Goal: Task Accomplishment & Management: Use online tool/utility

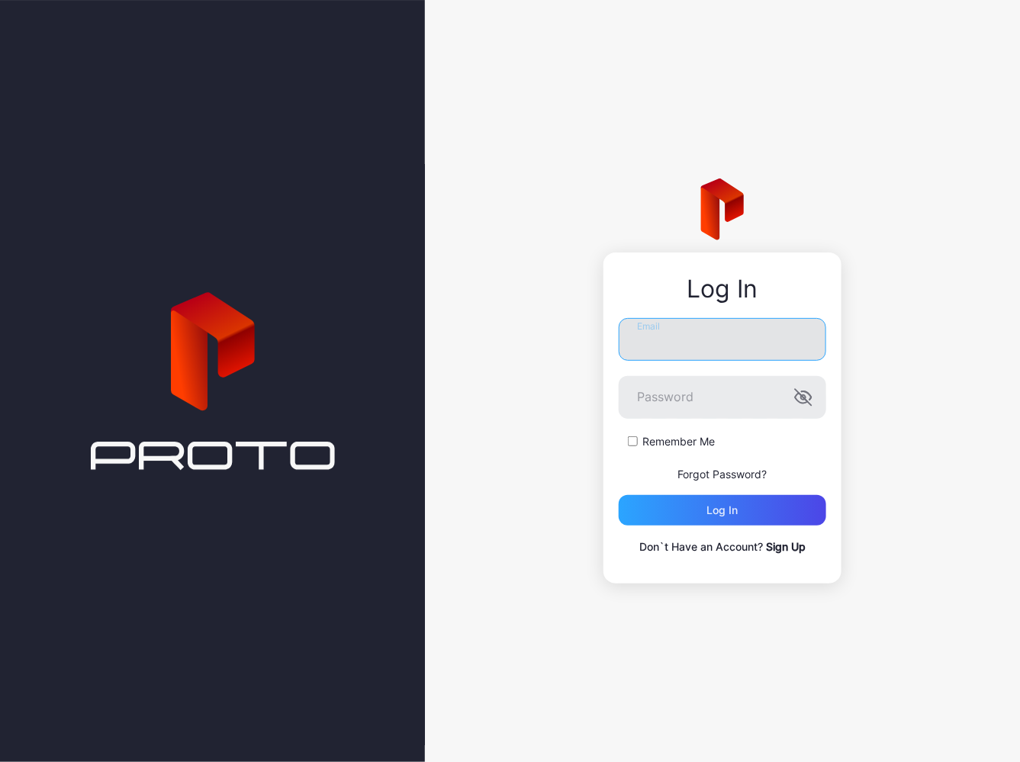
click at [661, 337] on input "Email" at bounding box center [722, 339] width 207 height 43
type input "**********"
click at [644, 443] on label "Remember Me" at bounding box center [678, 441] width 72 height 15
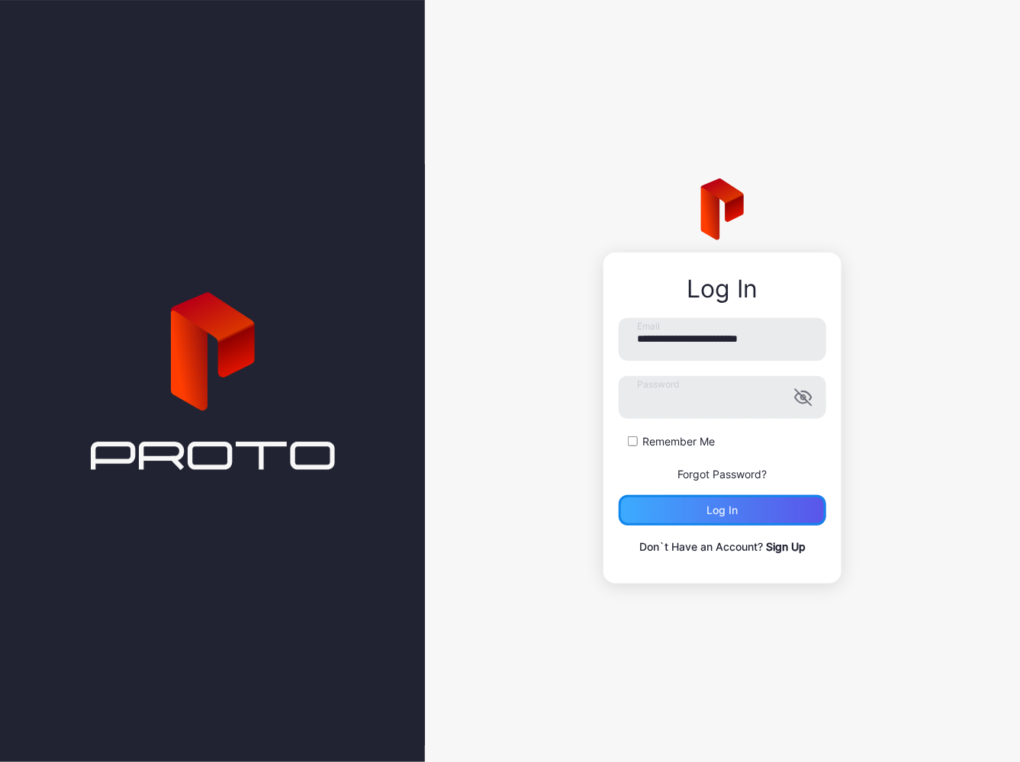
click at [683, 513] on div "Log in" at bounding box center [722, 510] width 207 height 31
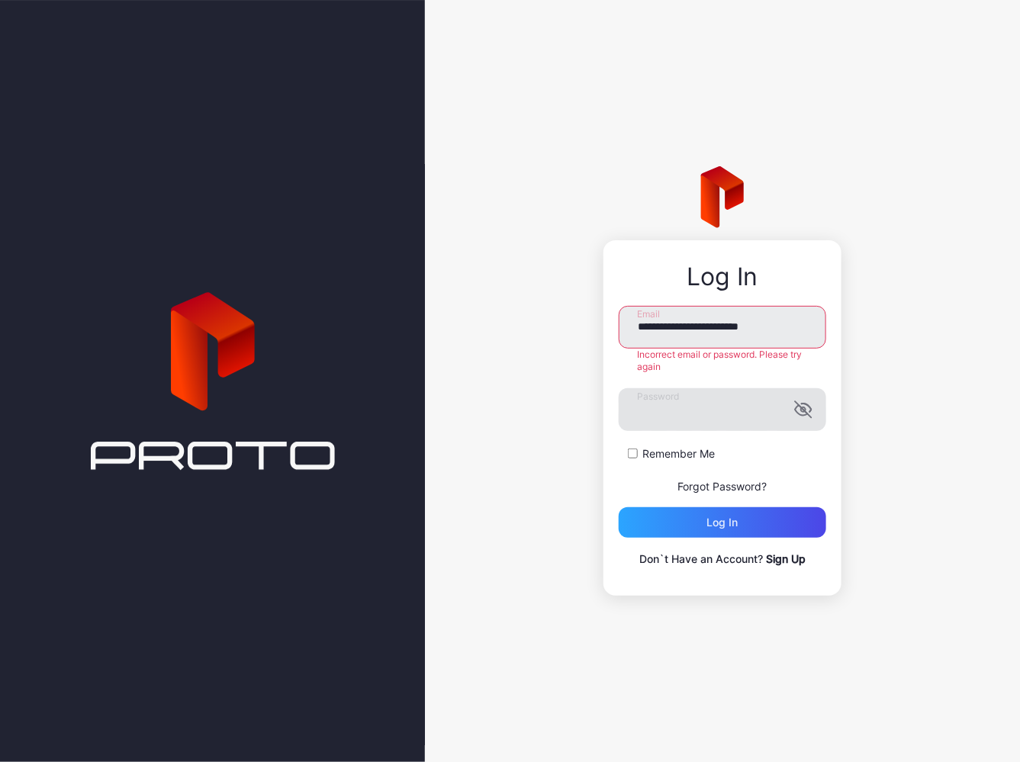
click at [807, 414] on icon "button" at bounding box center [803, 409] width 16 height 16
click at [705, 525] on div "Log in" at bounding box center [722, 522] width 207 height 31
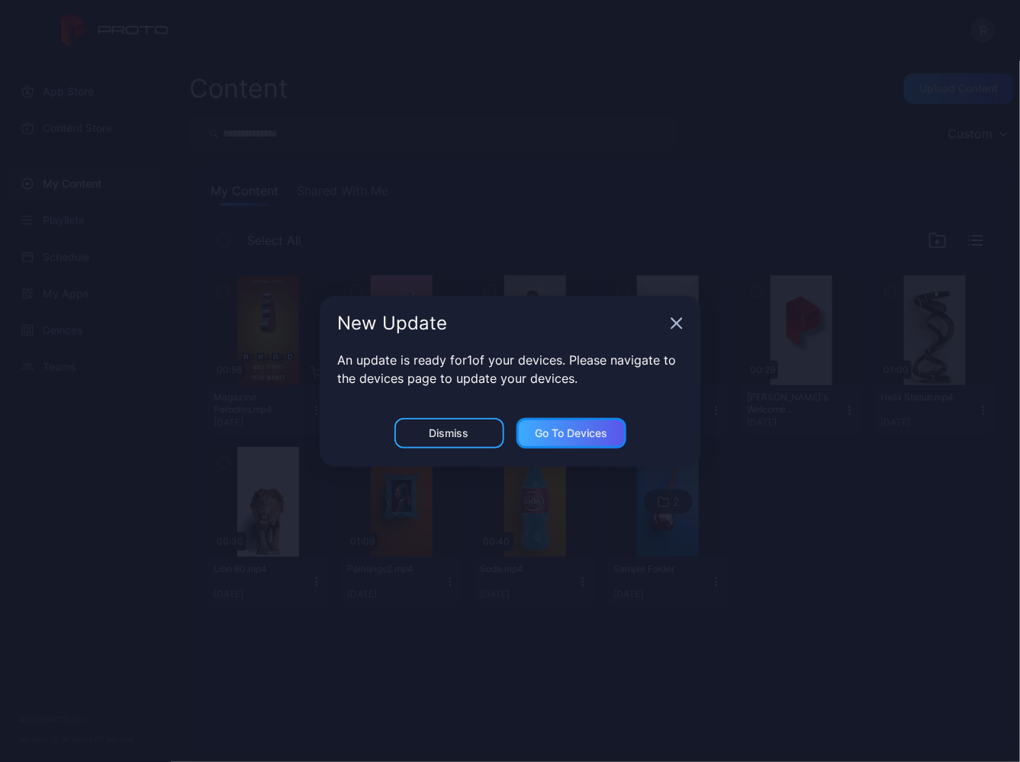
click at [558, 435] on div "Go to devices" at bounding box center [571, 433] width 72 height 12
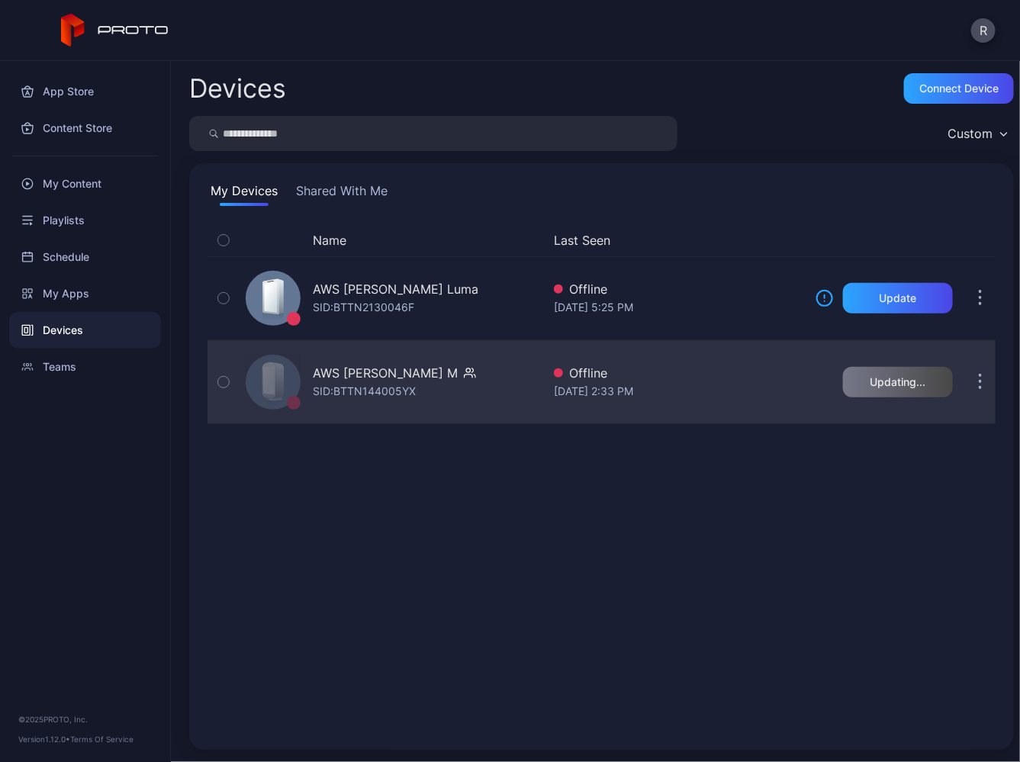
click at [965, 378] on button "button" at bounding box center [980, 382] width 31 height 31
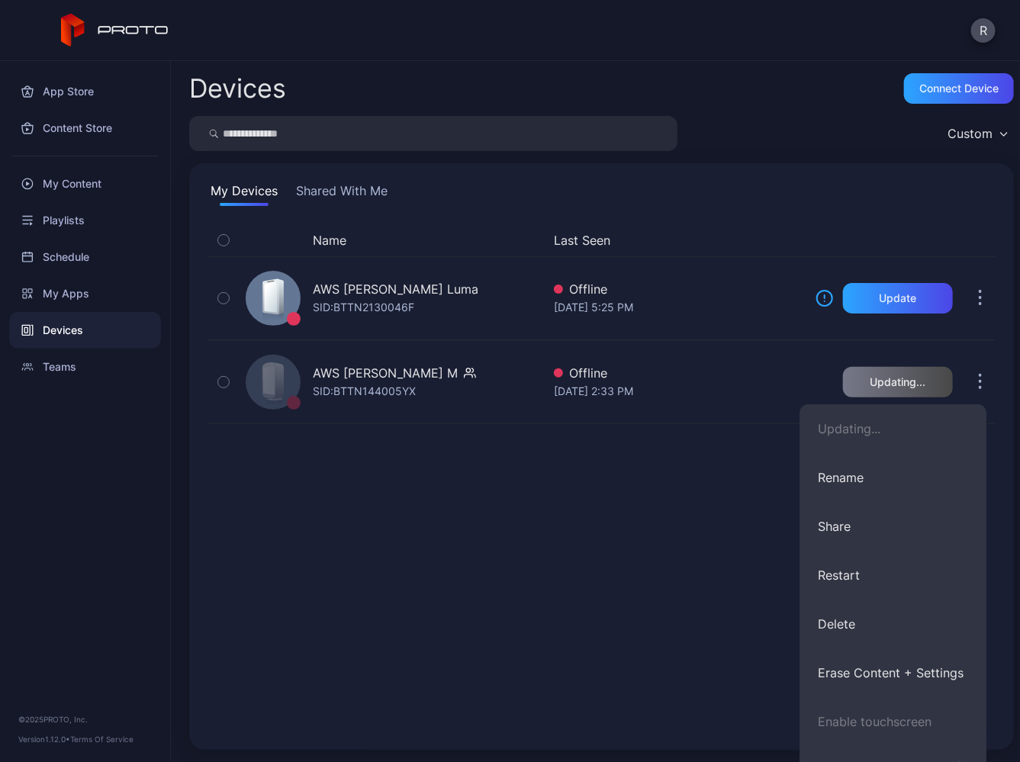
click at [407, 506] on div "Name Last Seen AWS JP Proto Luma SID: BTTN2130046F Offline Jun 26, 2025 at 5:25…" at bounding box center [601, 477] width 788 height 507
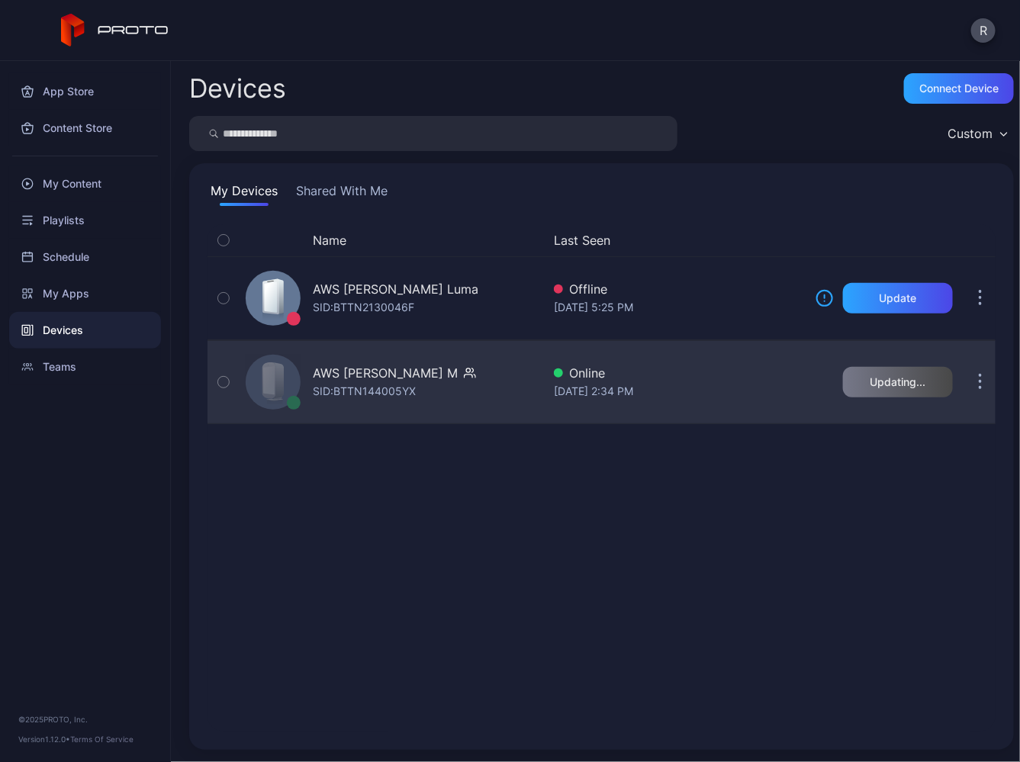
click at [965, 382] on button "button" at bounding box center [980, 382] width 31 height 31
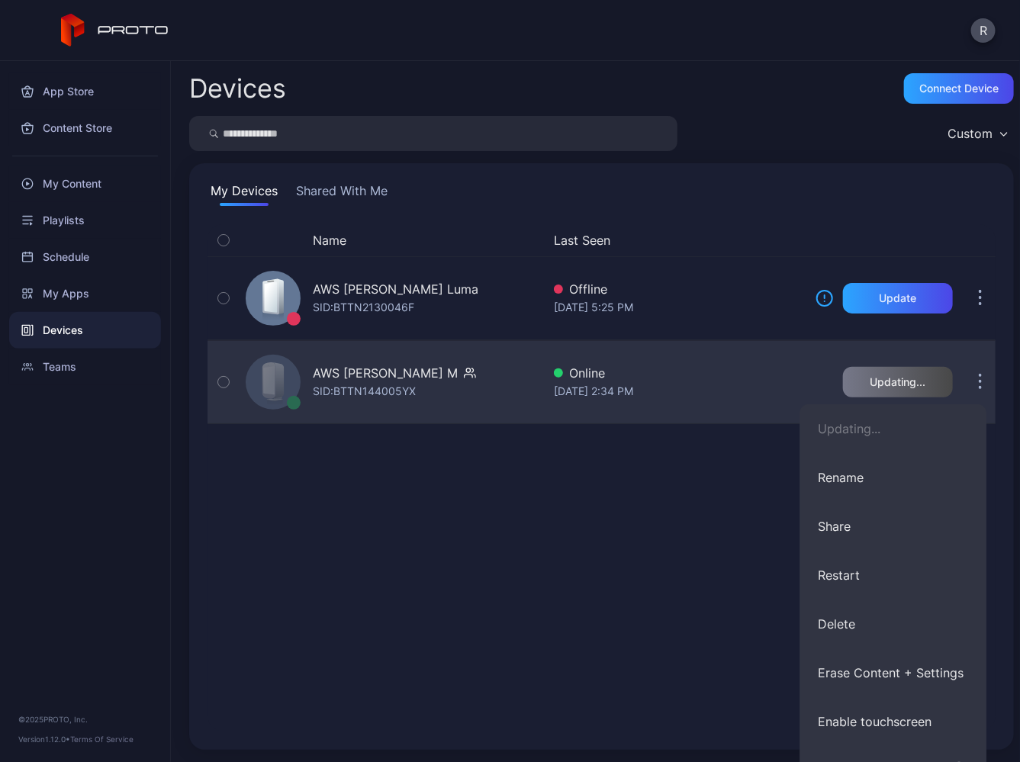
click at [965, 380] on button "button" at bounding box center [980, 382] width 31 height 31
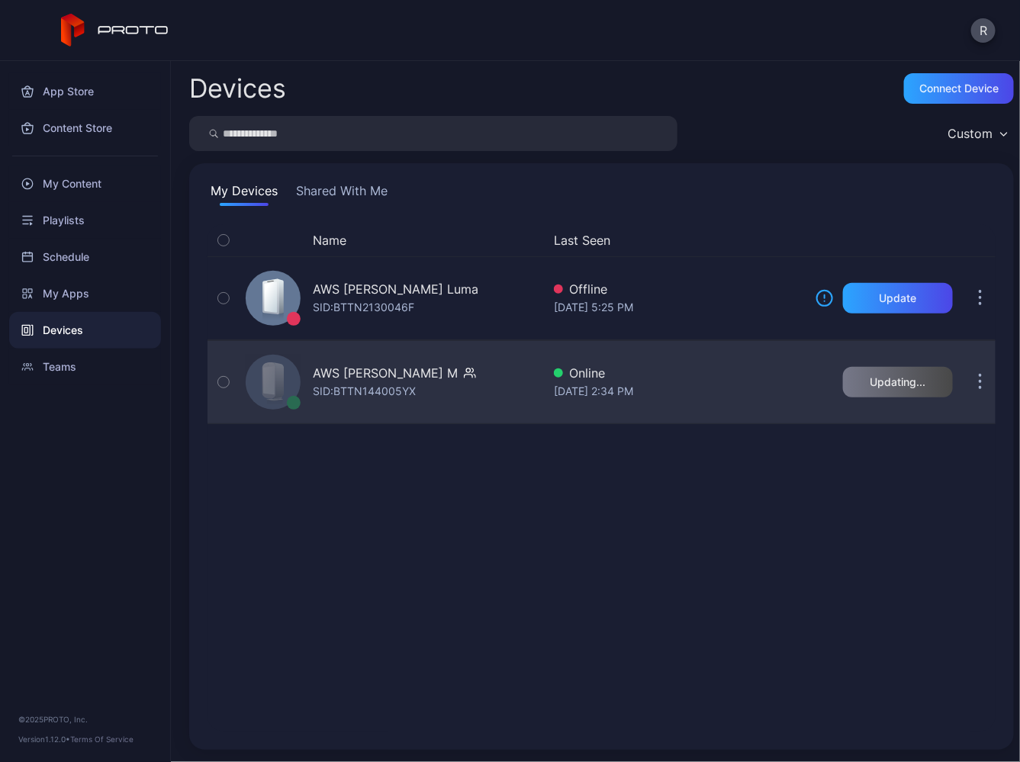
click at [965, 384] on button "button" at bounding box center [980, 382] width 31 height 31
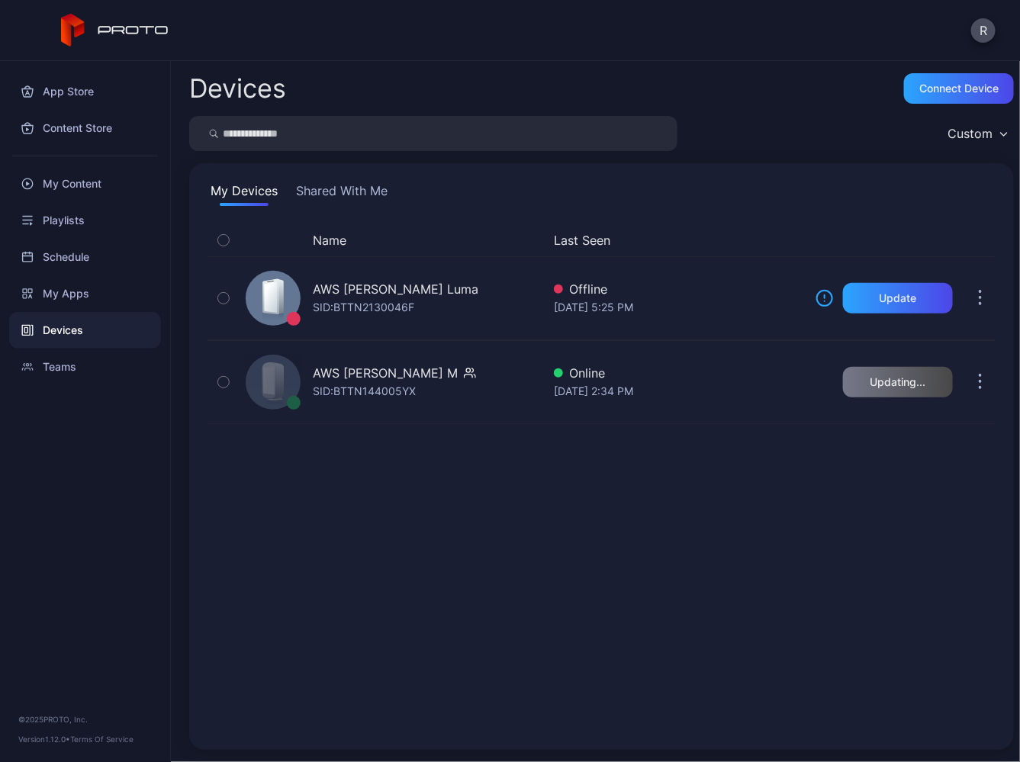
click at [513, 548] on div "Name Last Seen AWS JP Proto Luma SID: BTTN2130046F Offline Jun 26, 2025 at 5:25…" at bounding box center [601, 477] width 788 height 507
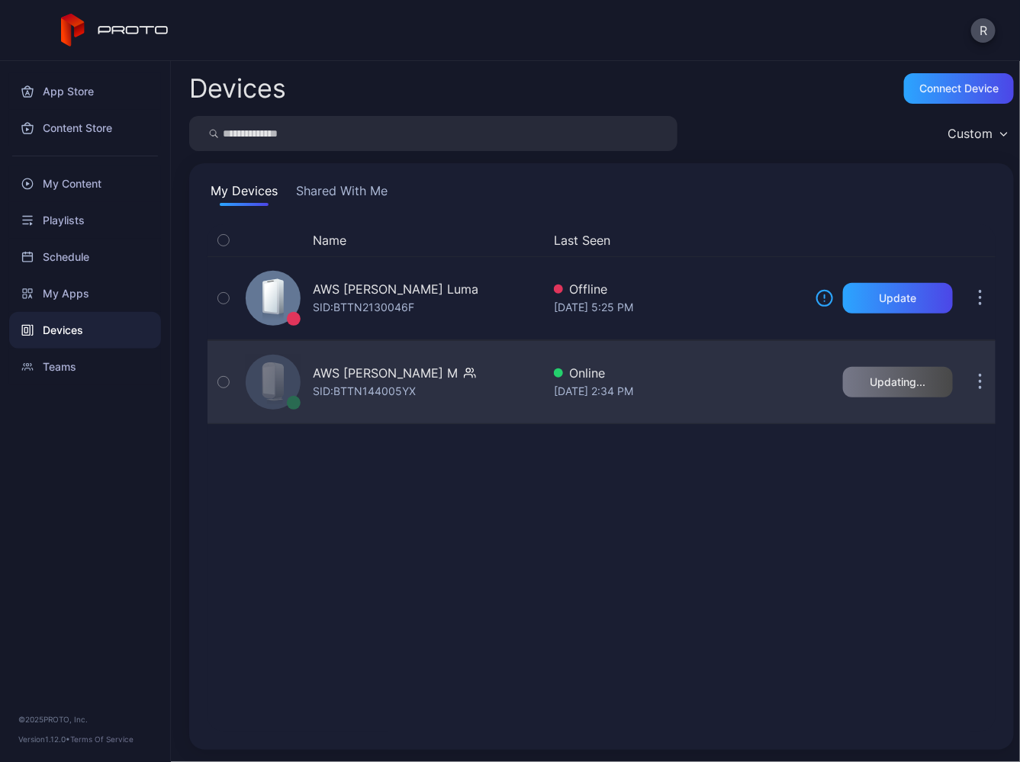
click at [975, 384] on button "button" at bounding box center [980, 382] width 31 height 31
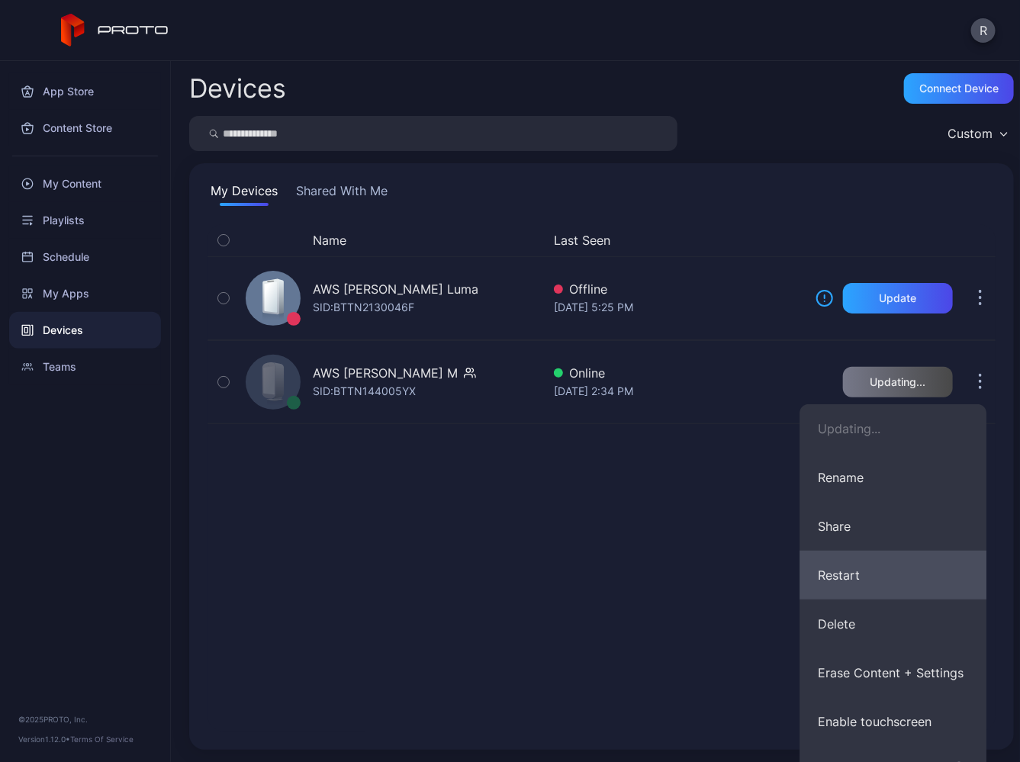
click at [844, 580] on button "Restart" at bounding box center [892, 575] width 187 height 49
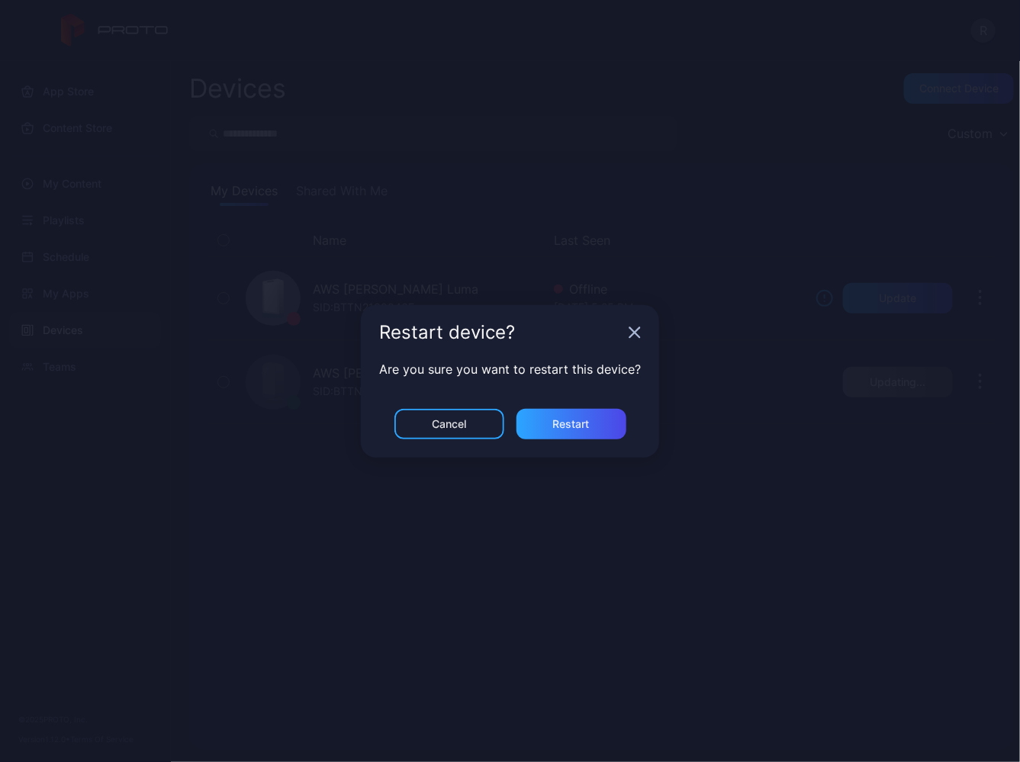
click at [630, 335] on icon "button" at bounding box center [635, 332] width 10 height 10
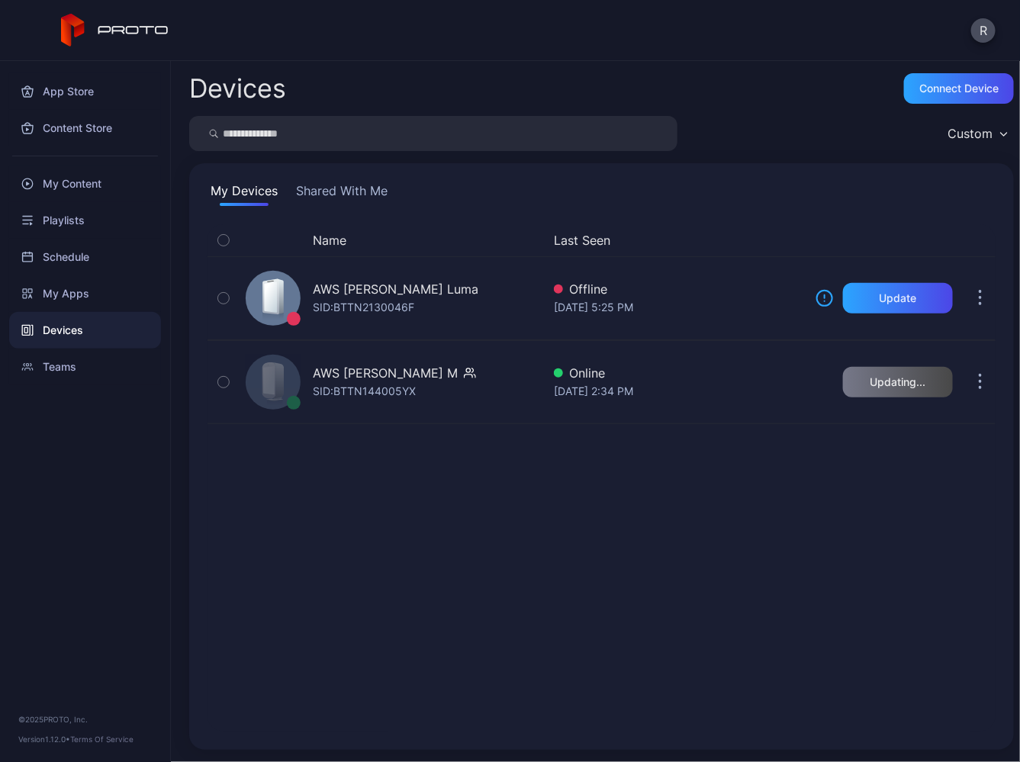
click at [657, 530] on div "Name Last Seen AWS JP Proto Luma SID: BTTN2130046F Offline Jun 26, 2025 at 5:25…" at bounding box center [601, 477] width 788 height 507
click at [453, 478] on div "Name Last Seen AWS JP Proto Luma SID: BTTN2130046F Offline Jun 26, 2025 at 5:25…" at bounding box center [601, 477] width 788 height 507
click at [542, 95] on div "Devices Connect device" at bounding box center [601, 88] width 825 height 31
click at [477, 603] on div "Name Last Seen AWS JP Proto Luma SID: BTTN2130046F Offline Jun 26, 2025 at 5:25…" at bounding box center [601, 477] width 788 height 507
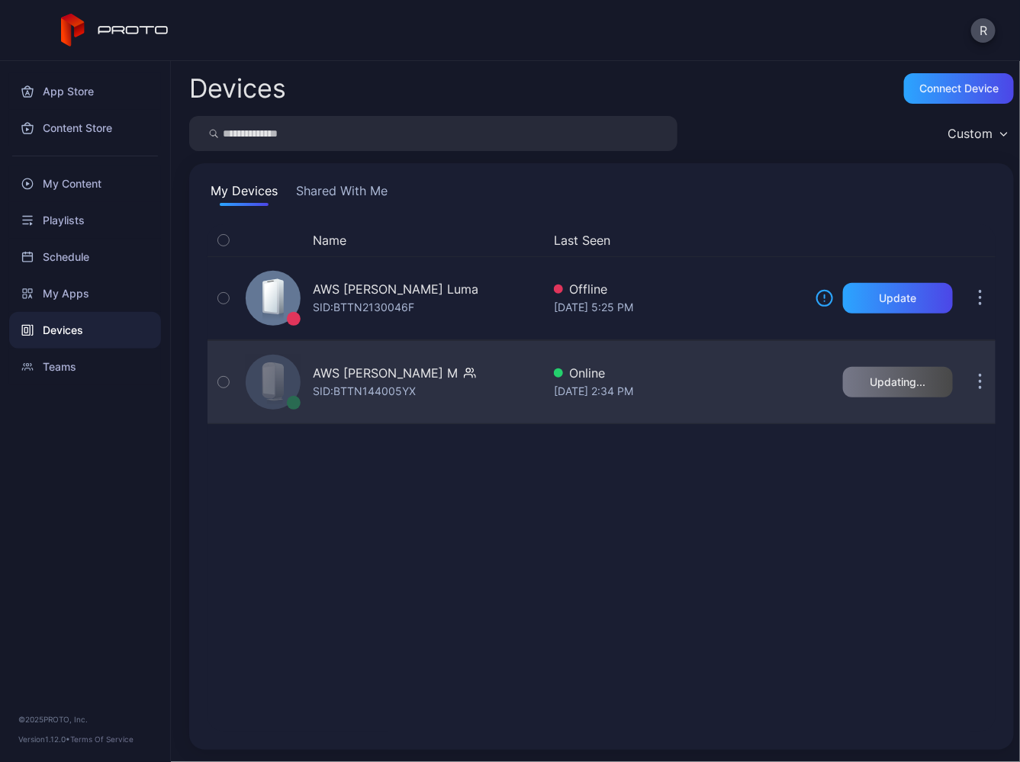
click at [965, 378] on button "button" at bounding box center [980, 382] width 31 height 31
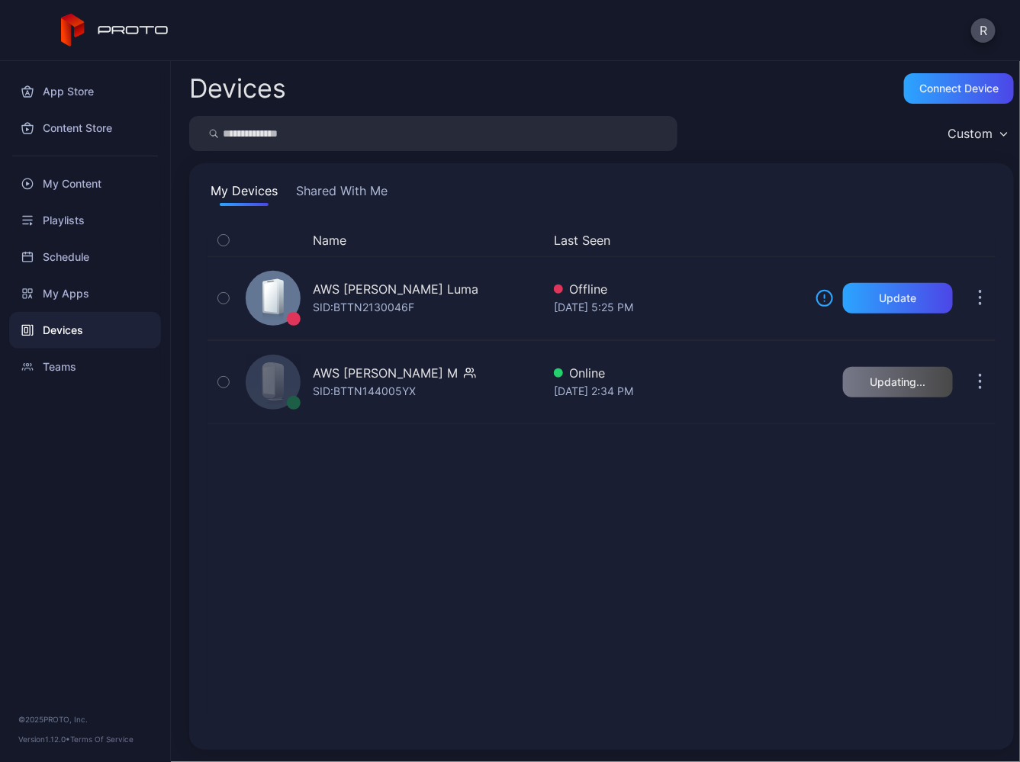
click at [577, 596] on div "Name Last Seen AWS JP Proto Luma SID: BTTN2130046F Offline Jun 26, 2025 at 5:25…" at bounding box center [601, 477] width 788 height 507
click at [657, 559] on div "Name Last Seen AWS JP Proto Luma SID: BTTN2130046F Offline Jun 26, 2025 at 5:25…" at bounding box center [601, 477] width 788 height 507
click at [82, 106] on div "App Store" at bounding box center [85, 91] width 152 height 37
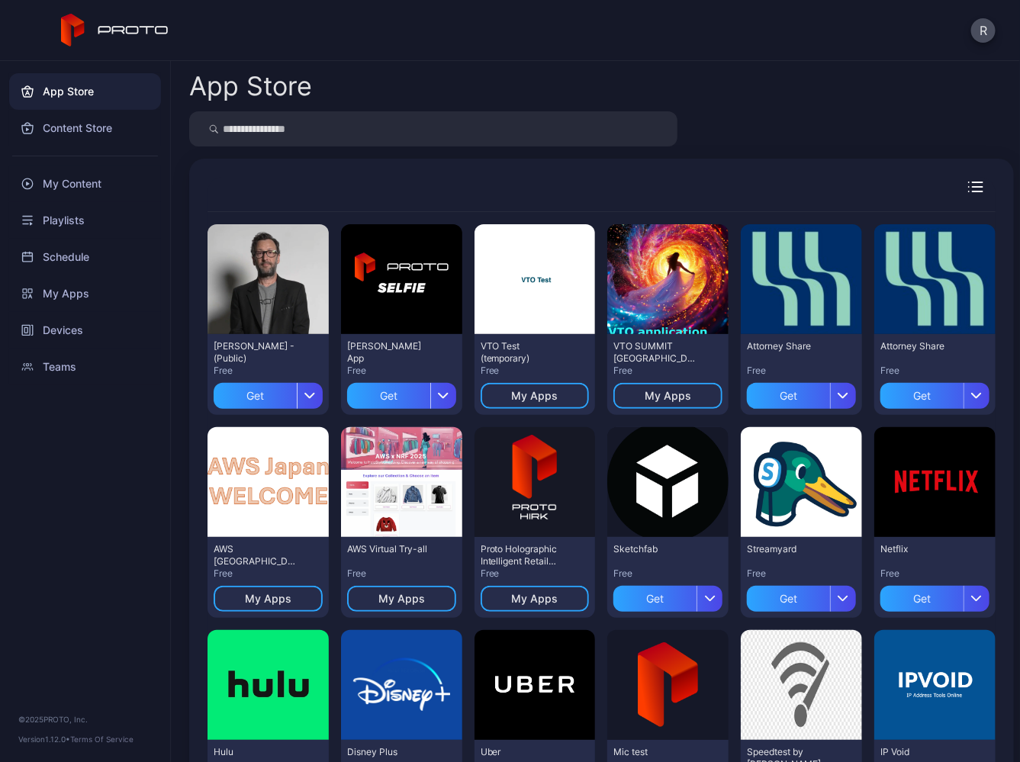
click at [42, 89] on div "App Store" at bounding box center [85, 91] width 152 height 37
click at [67, 318] on div "Devices" at bounding box center [85, 330] width 152 height 37
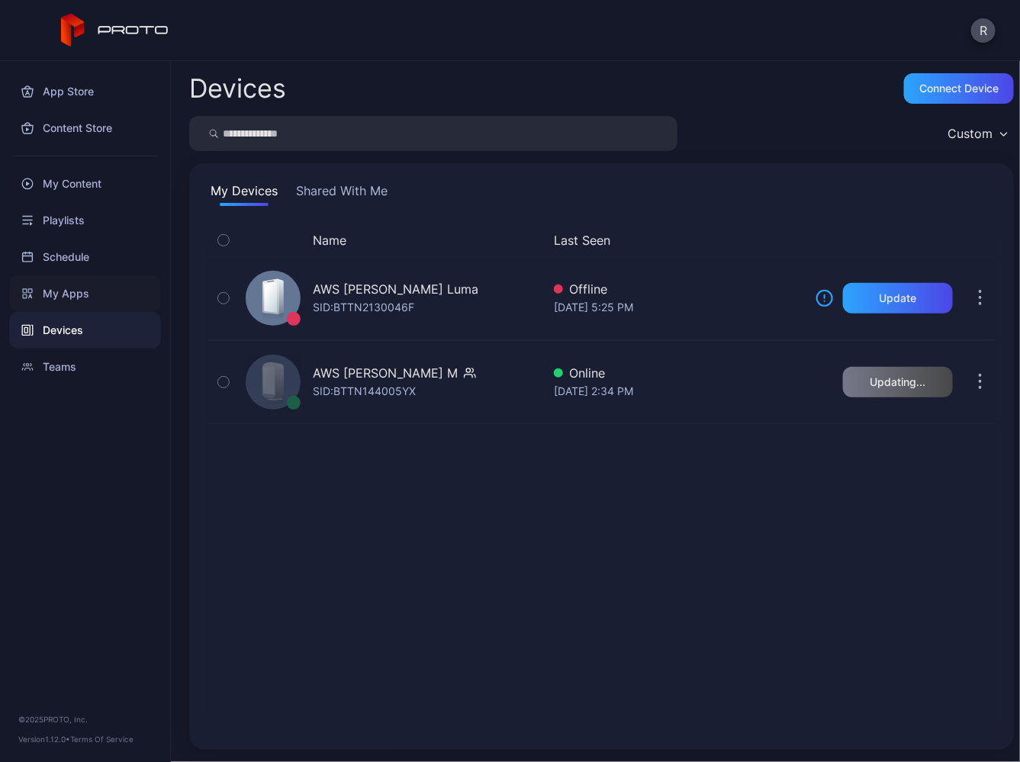
click at [67, 294] on div "My Apps" at bounding box center [85, 293] width 152 height 37
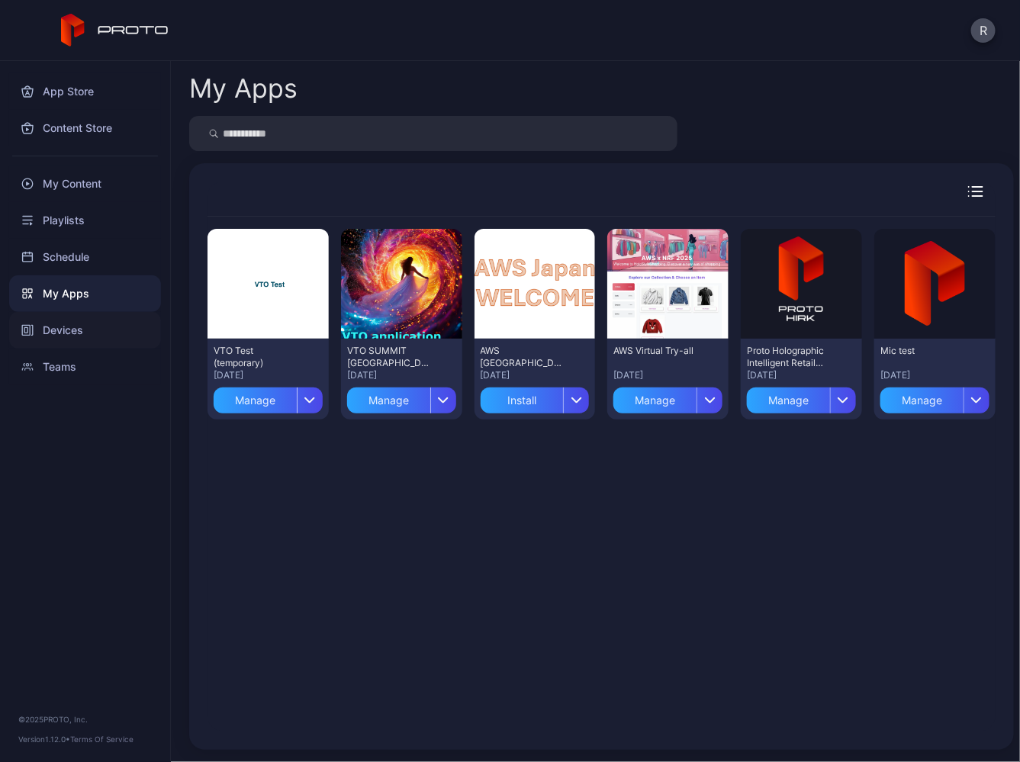
click at [54, 325] on div "Devices" at bounding box center [85, 330] width 152 height 37
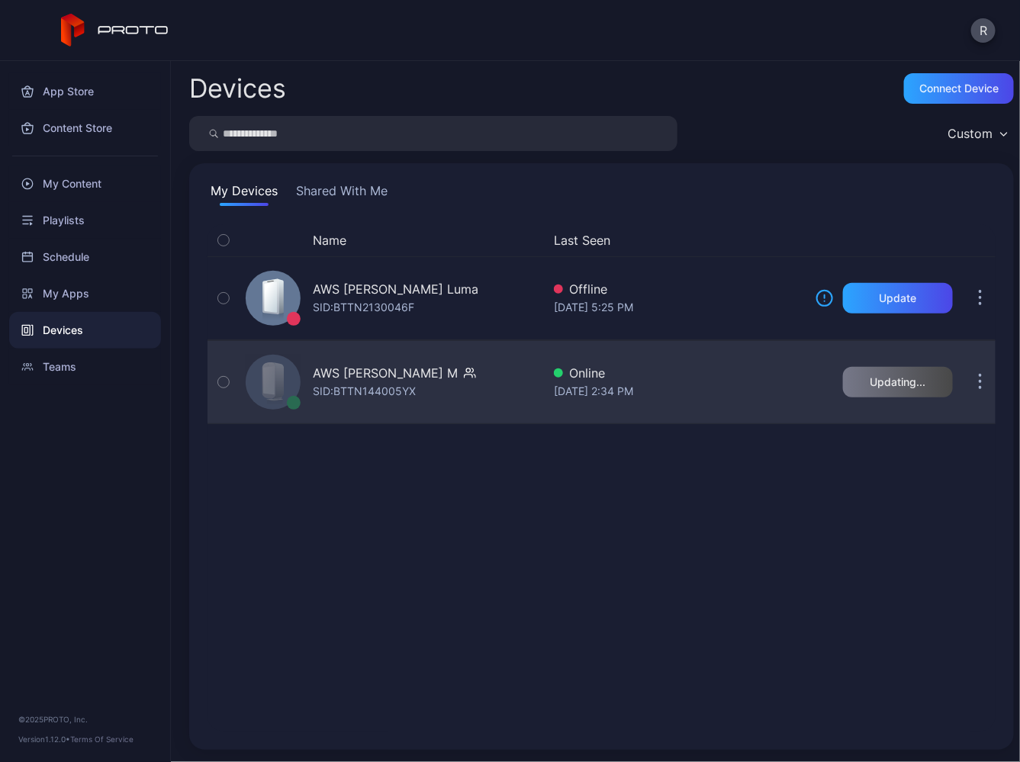
click at [975, 379] on button "button" at bounding box center [980, 382] width 31 height 31
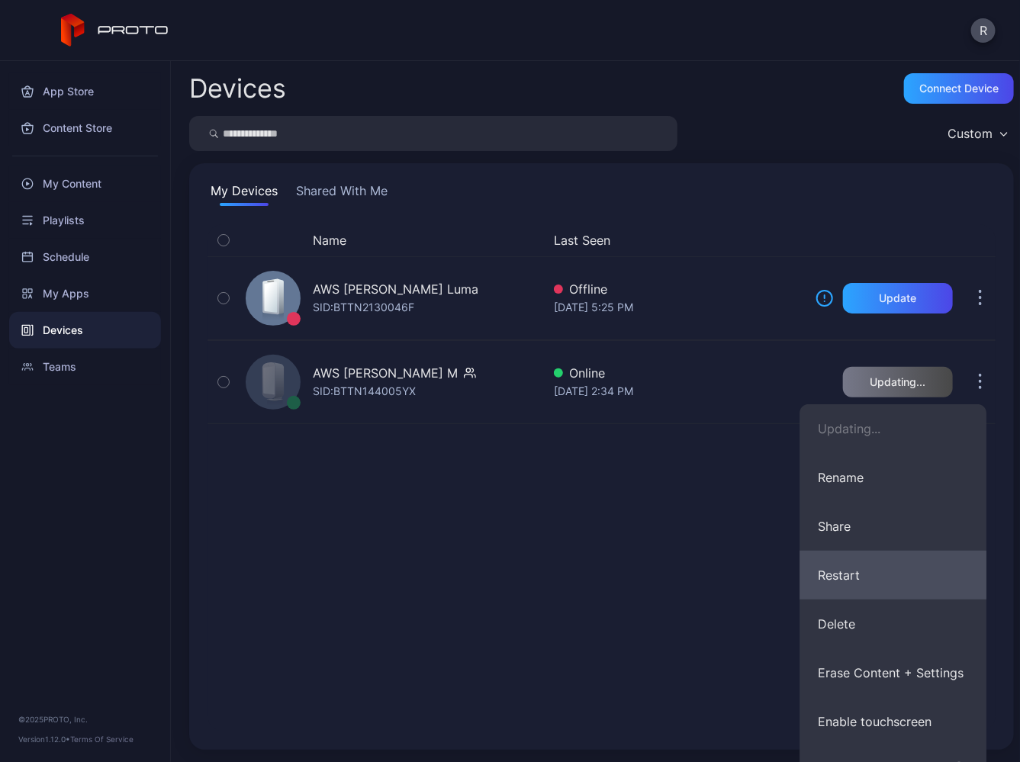
click at [846, 586] on button "Restart" at bounding box center [892, 575] width 187 height 49
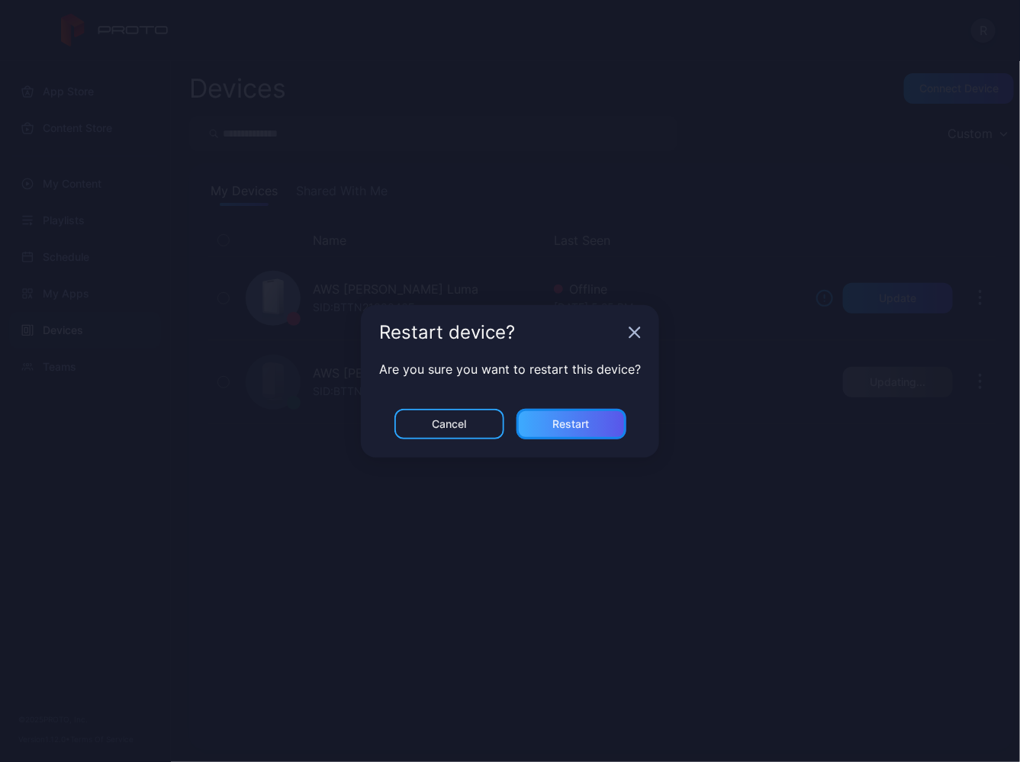
click at [553, 427] on div "Restart" at bounding box center [571, 424] width 37 height 12
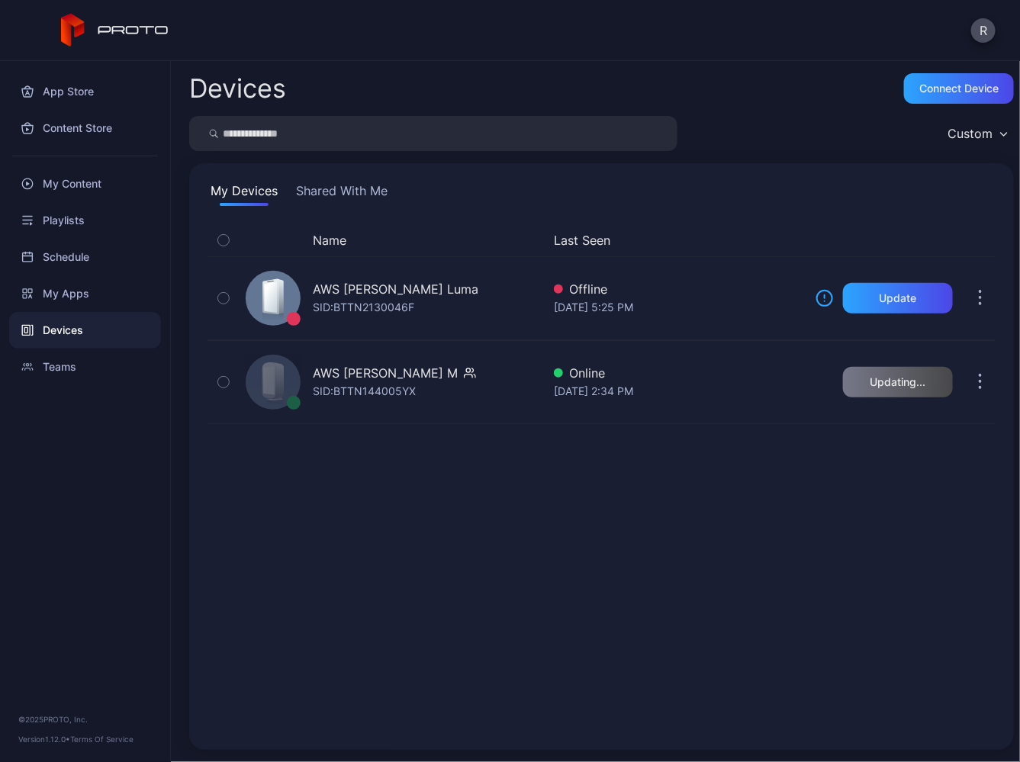
click at [303, 527] on div "Name Last Seen AWS JP Proto Luma SID: BTTN2130046F Offline Jun 26, 2025 at 5:25…" at bounding box center [601, 477] width 788 height 507
